Goal: Task Accomplishment & Management: Complete application form

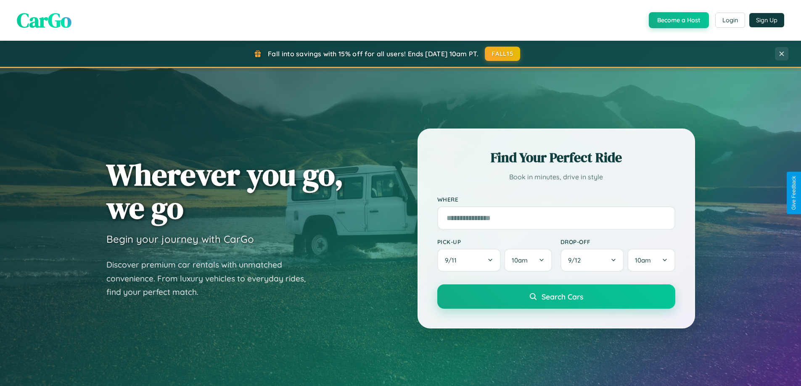
scroll to position [362, 0]
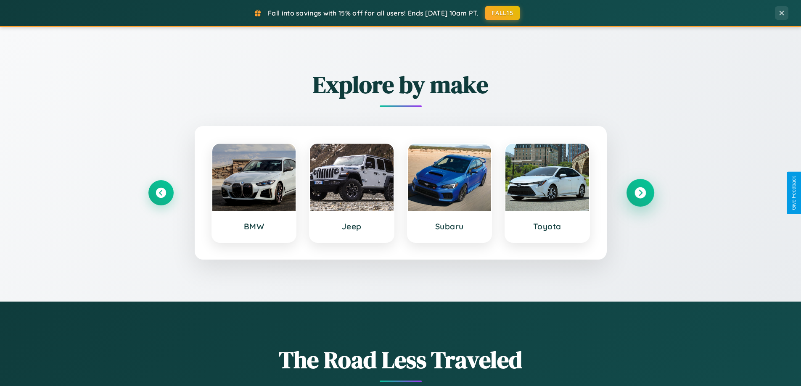
click at [640, 193] on icon at bounding box center [639, 192] width 11 height 11
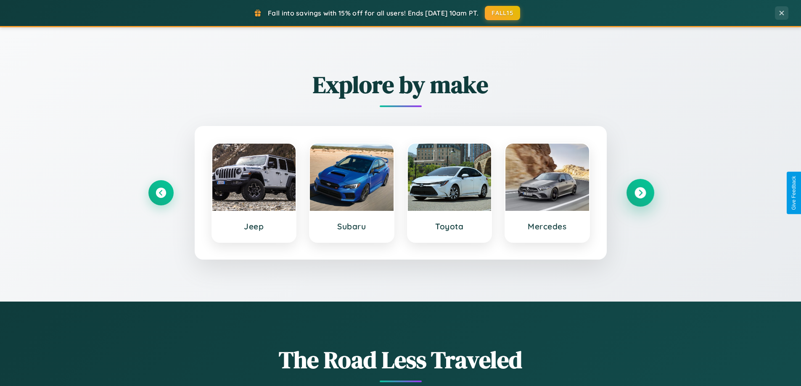
click at [640, 193] on icon at bounding box center [639, 192] width 11 height 11
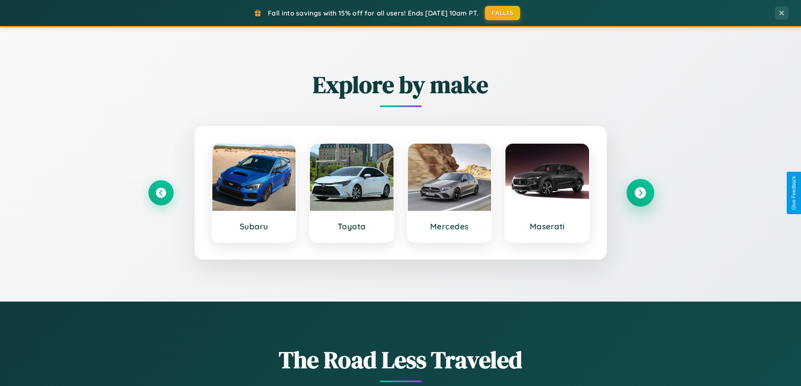
click at [640, 193] on icon at bounding box center [639, 192] width 11 height 11
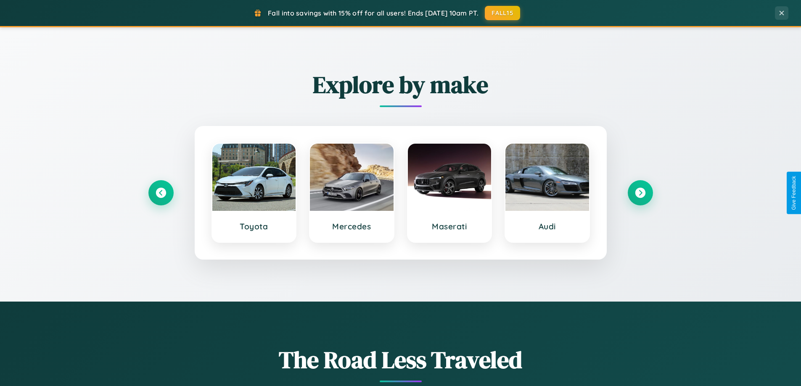
scroll to position [0, 0]
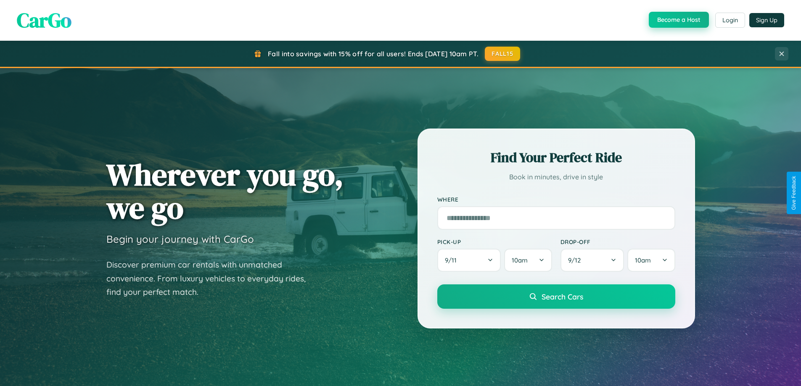
click at [677, 20] on button "Become a Host" at bounding box center [678, 20] width 60 height 16
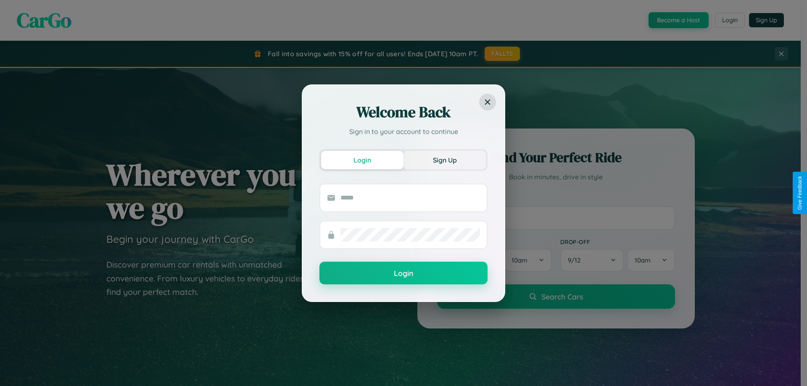
click at [445, 160] on button "Sign Up" at bounding box center [444, 160] width 82 height 18
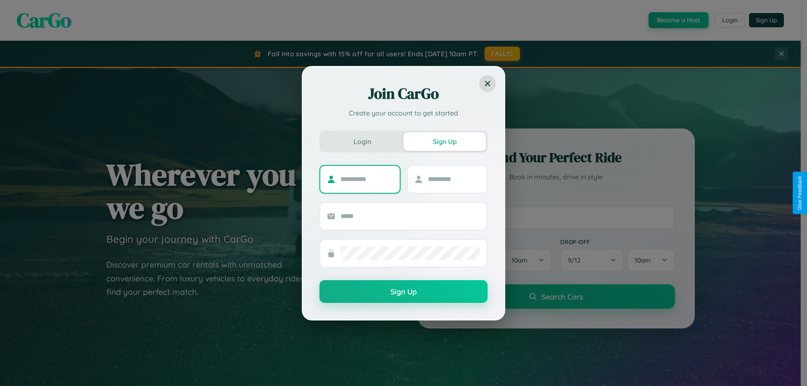
click at [366, 179] on input "text" at bounding box center [366, 179] width 53 height 13
type input "*****"
click at [453, 179] on input "text" at bounding box center [454, 179] width 53 height 13
type input "*****"
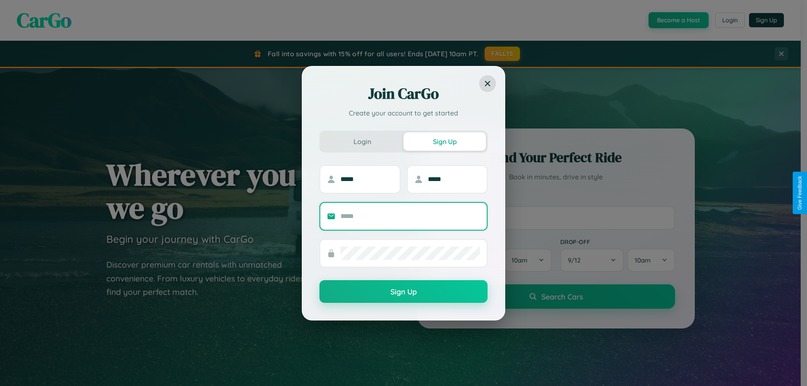
click at [410, 216] on input "text" at bounding box center [410, 216] width 140 height 13
type input "**********"
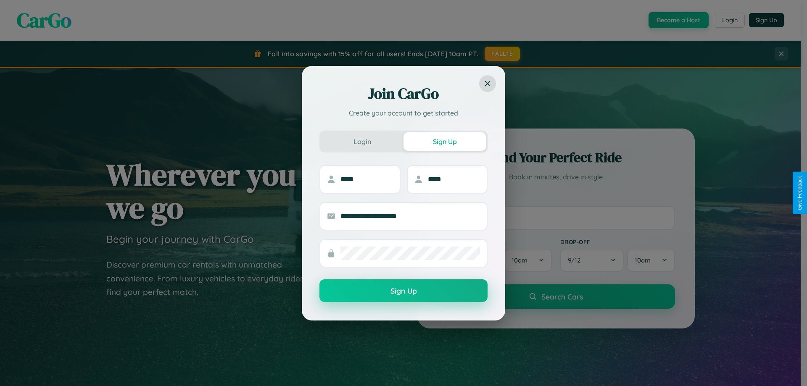
click at [403, 291] on button "Sign Up" at bounding box center [403, 290] width 168 height 23
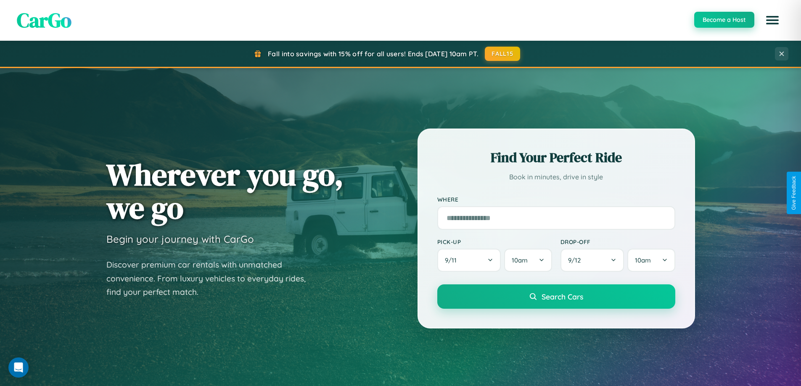
click at [723, 20] on button "Become a Host" at bounding box center [724, 20] width 60 height 16
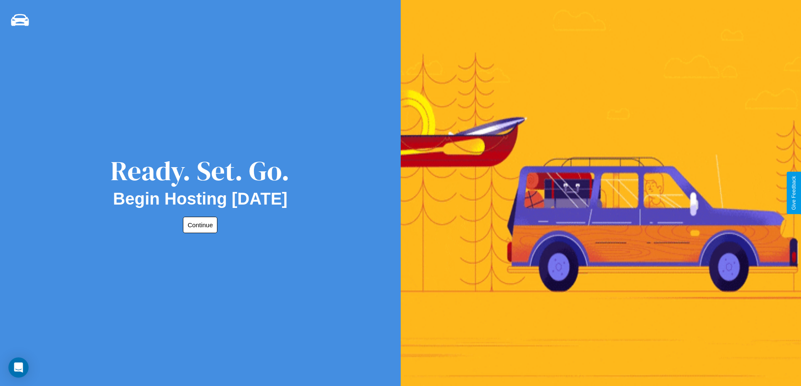
click at [198, 225] on button "Continue" at bounding box center [200, 225] width 34 height 16
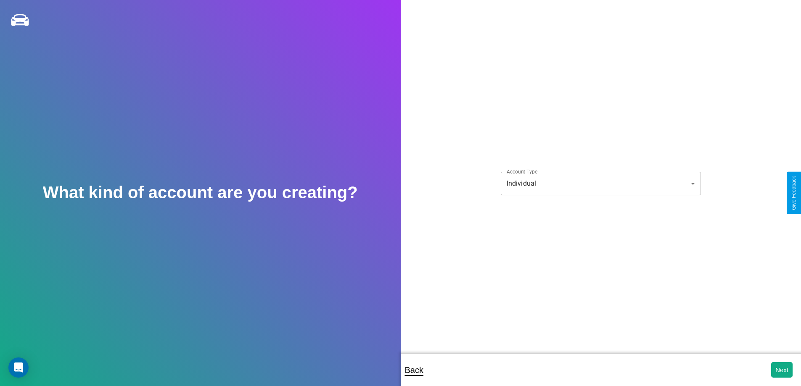
click at [600, 183] on body "**********" at bounding box center [400, 199] width 801 height 398
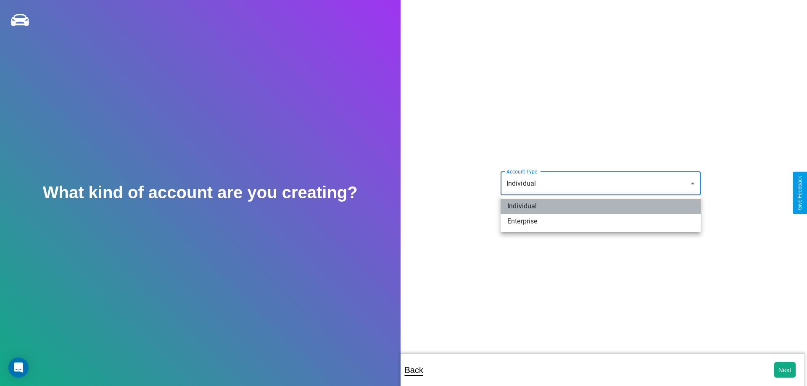
click at [600, 206] on li "Individual" at bounding box center [600, 206] width 200 height 15
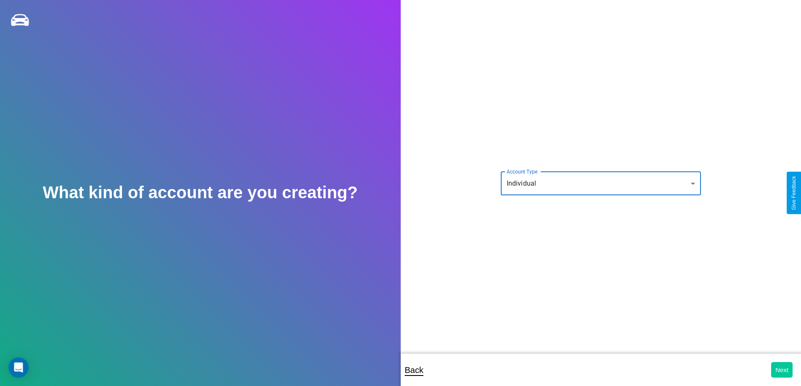
click at [781, 370] on button "Next" at bounding box center [781, 370] width 21 height 16
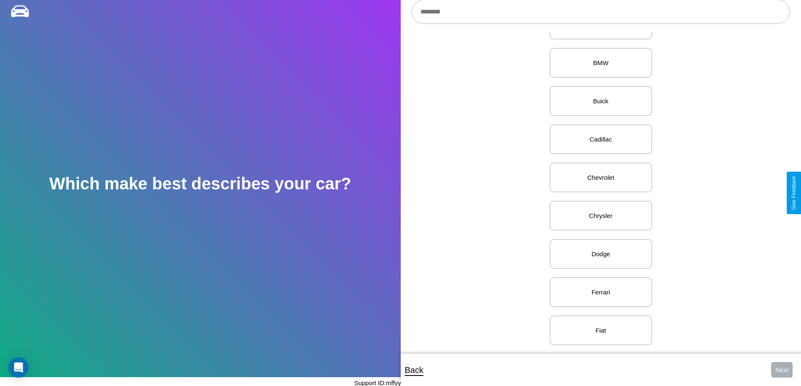
scroll to position [249, 0]
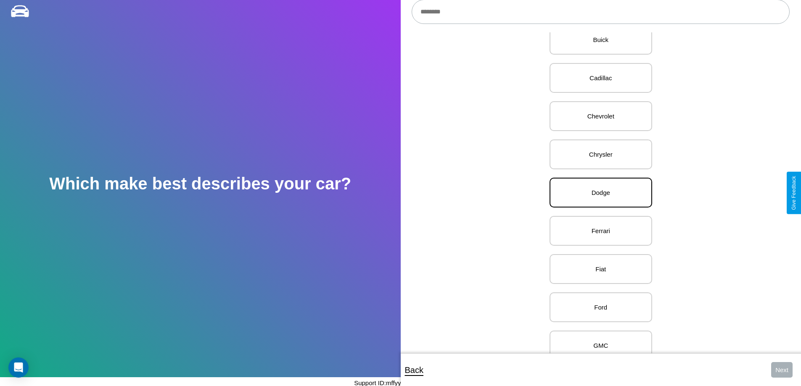
click at [597, 193] on p "Dodge" at bounding box center [600, 192] width 84 height 11
click at [781, 370] on button "Next" at bounding box center [781, 370] width 21 height 16
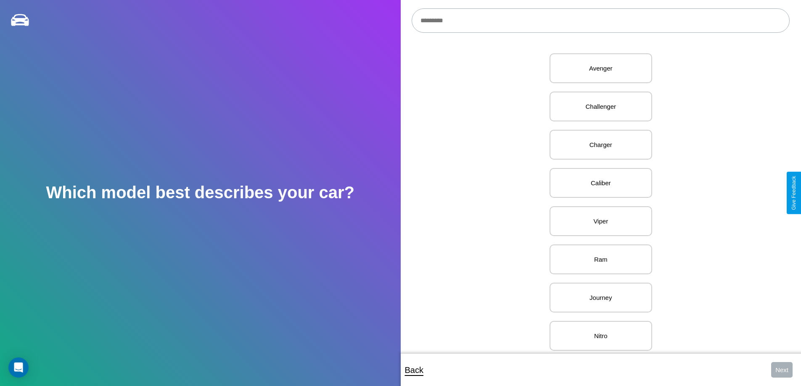
click at [600, 21] on input "text" at bounding box center [600, 20] width 378 height 24
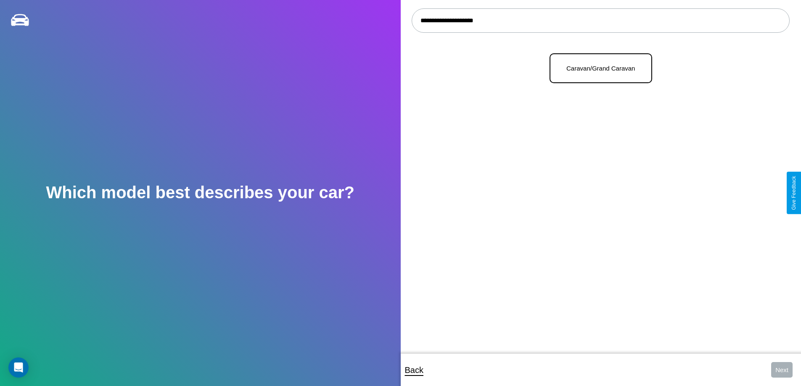
type input "**********"
click at [597, 68] on p "Caravan/Grand Caravan" at bounding box center [600, 68] width 84 height 11
click at [781, 370] on button "Next" at bounding box center [781, 370] width 21 height 16
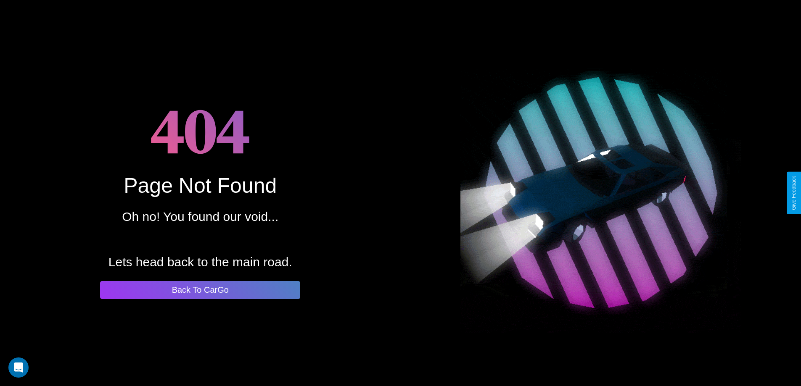
click at [200, 290] on button "Back To CarGo" at bounding box center [200, 290] width 200 height 18
